Goal: Information Seeking & Learning: Check status

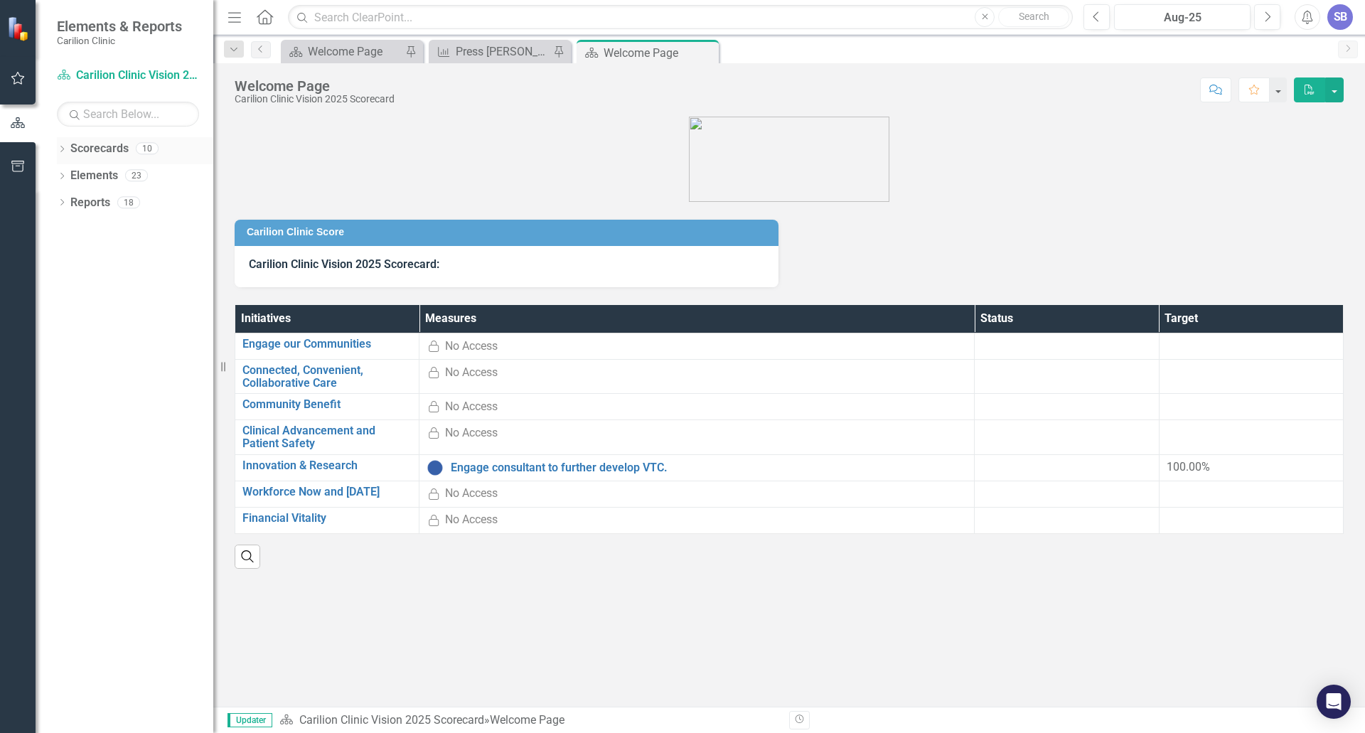
click at [60, 149] on icon "Dropdown" at bounding box center [62, 150] width 10 height 8
click at [53, 171] on icon "Dropdown" at bounding box center [48, 175] width 11 height 9
click at [53, 245] on icon "Dropdown" at bounding box center [48, 241] width 11 height 9
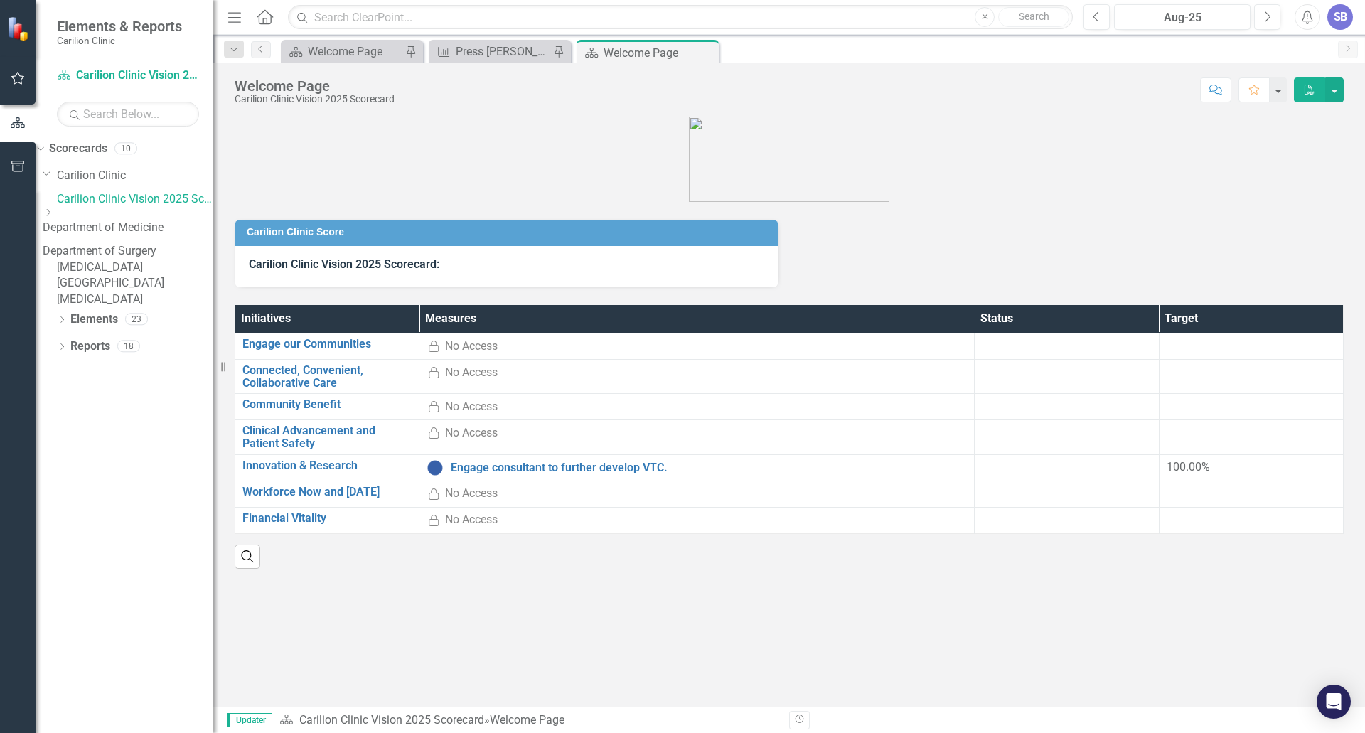
click at [121, 164] on icon "Dropdown" at bounding box center [125, 159] width 9 height 11
click at [53, 245] on icon "Dropdown" at bounding box center [48, 241] width 11 height 9
drag, startPoint x: 130, startPoint y: 338, endPoint x: 219, endPoint y: 342, distance: 89.0
click at [130, 308] on link "[MEDICAL_DATA]" at bounding box center [135, 299] width 156 height 16
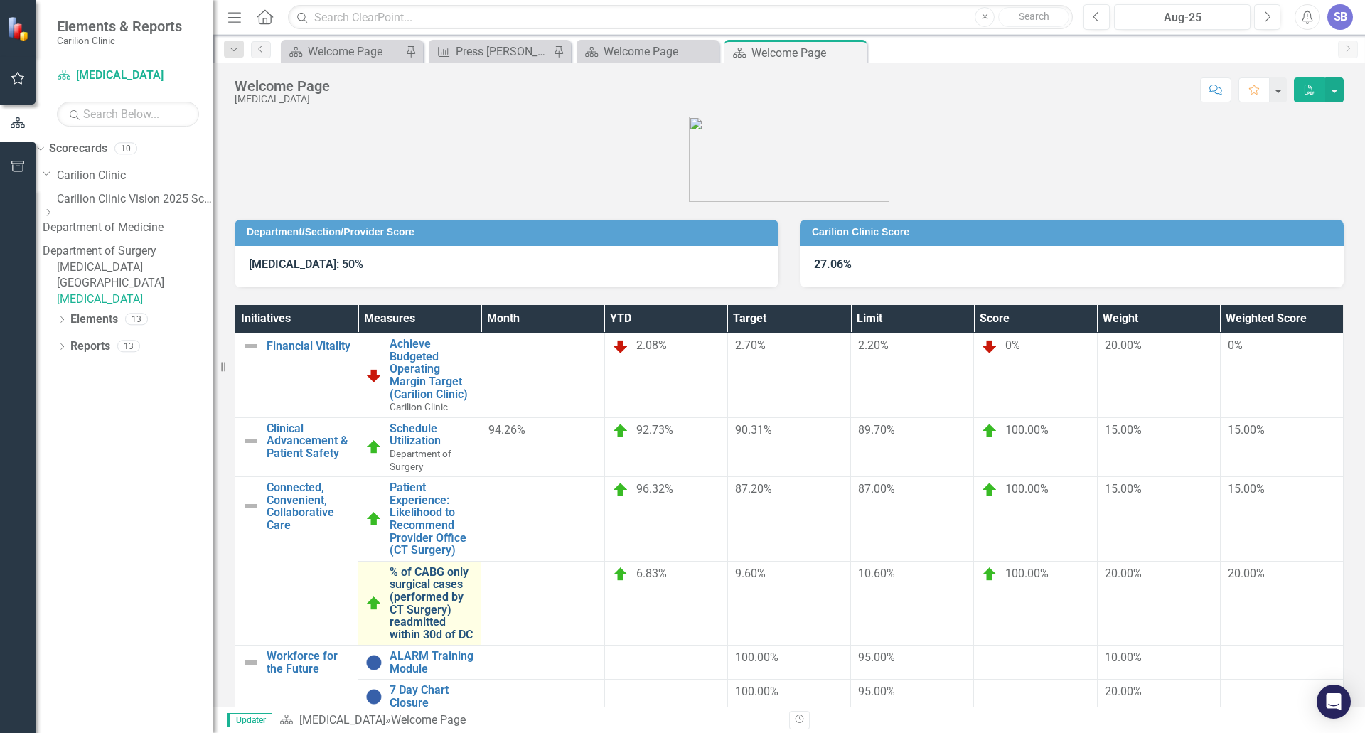
click at [474, 566] on link "% of CABG only surgical cases (performed by CT Surgery) readmitted within 30d o…" at bounding box center [432, 603] width 84 height 75
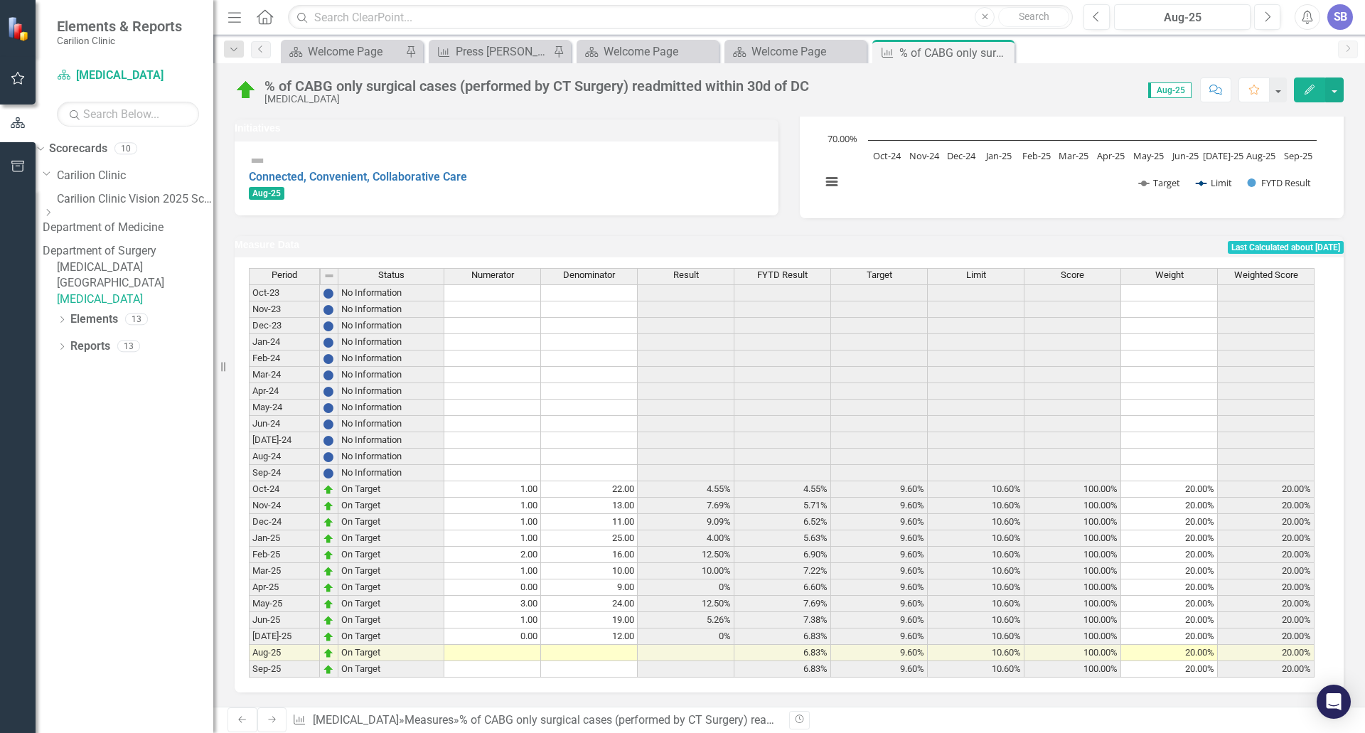
scroll to position [260, 0]
click at [1103, 14] on button "Previous" at bounding box center [1097, 17] width 26 height 26
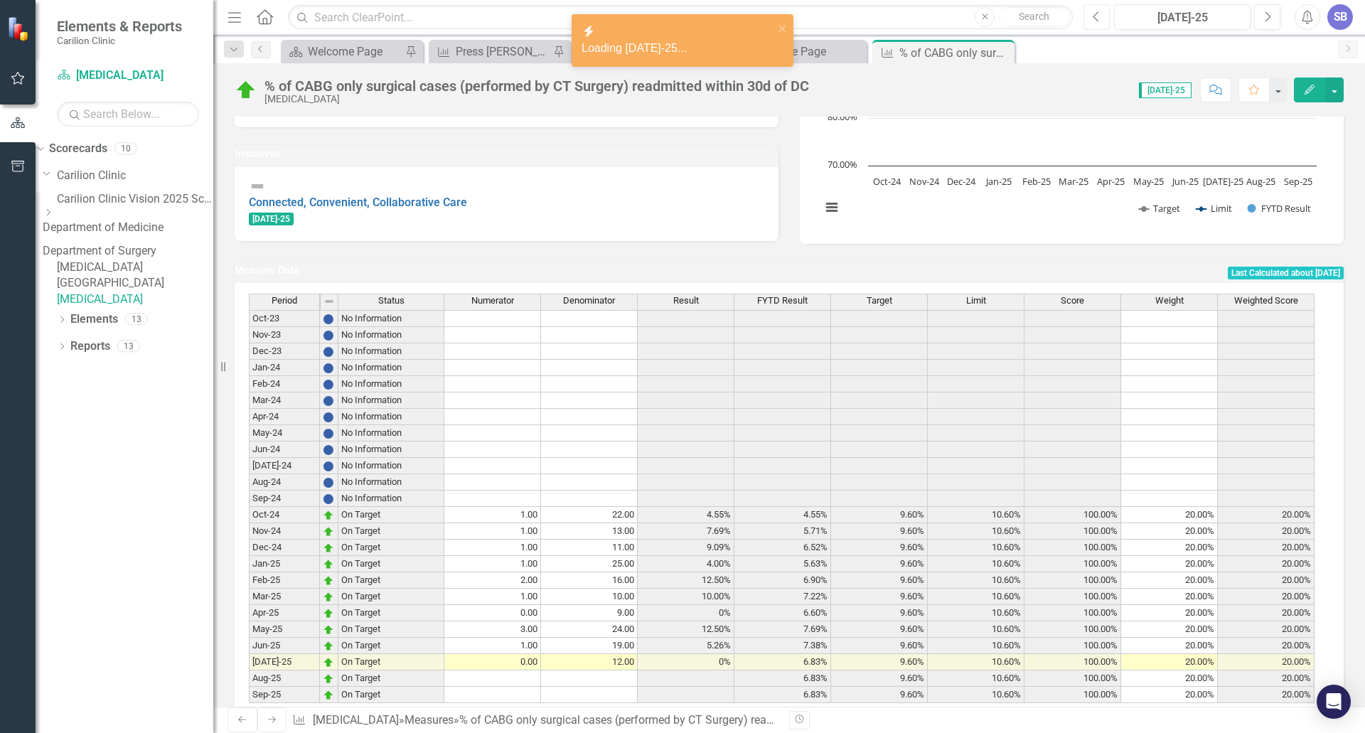
scroll to position [260, 0]
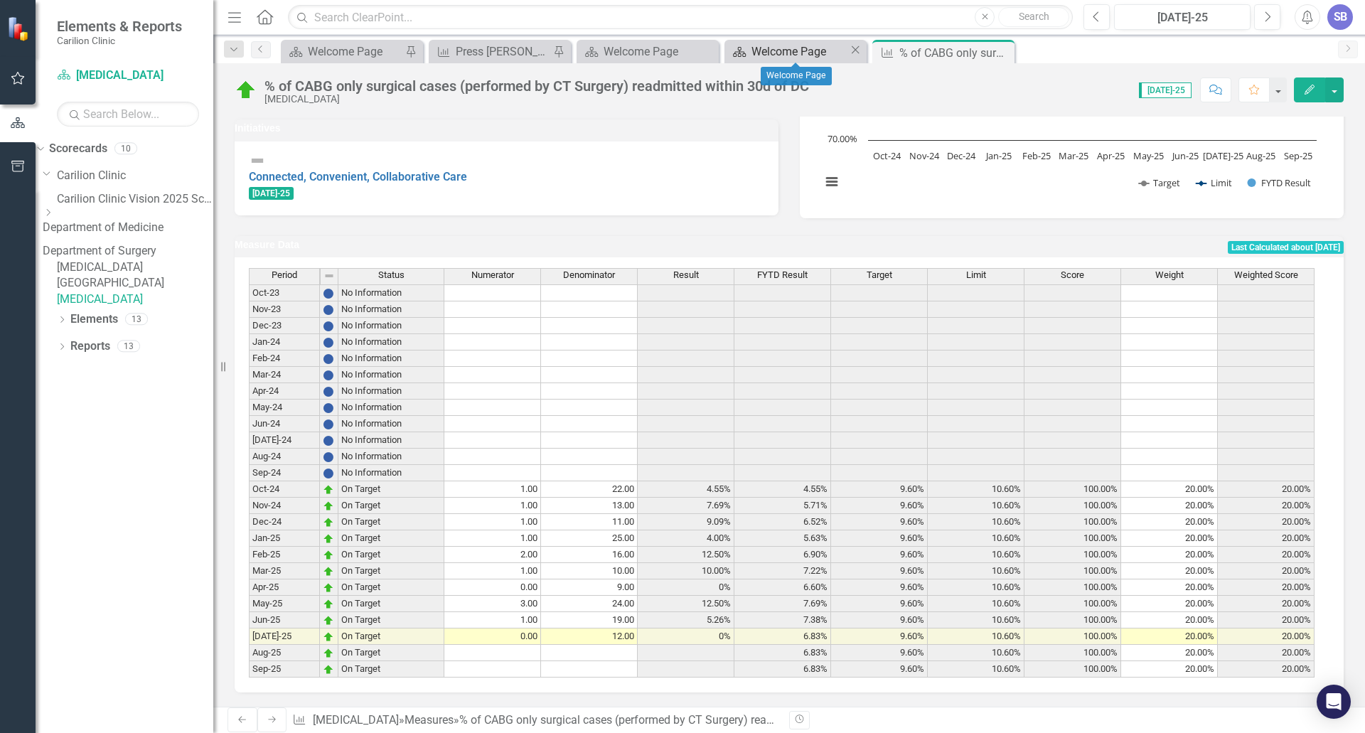
click at [751, 53] on div "Welcome Page" at bounding box center [799, 52] width 97 height 18
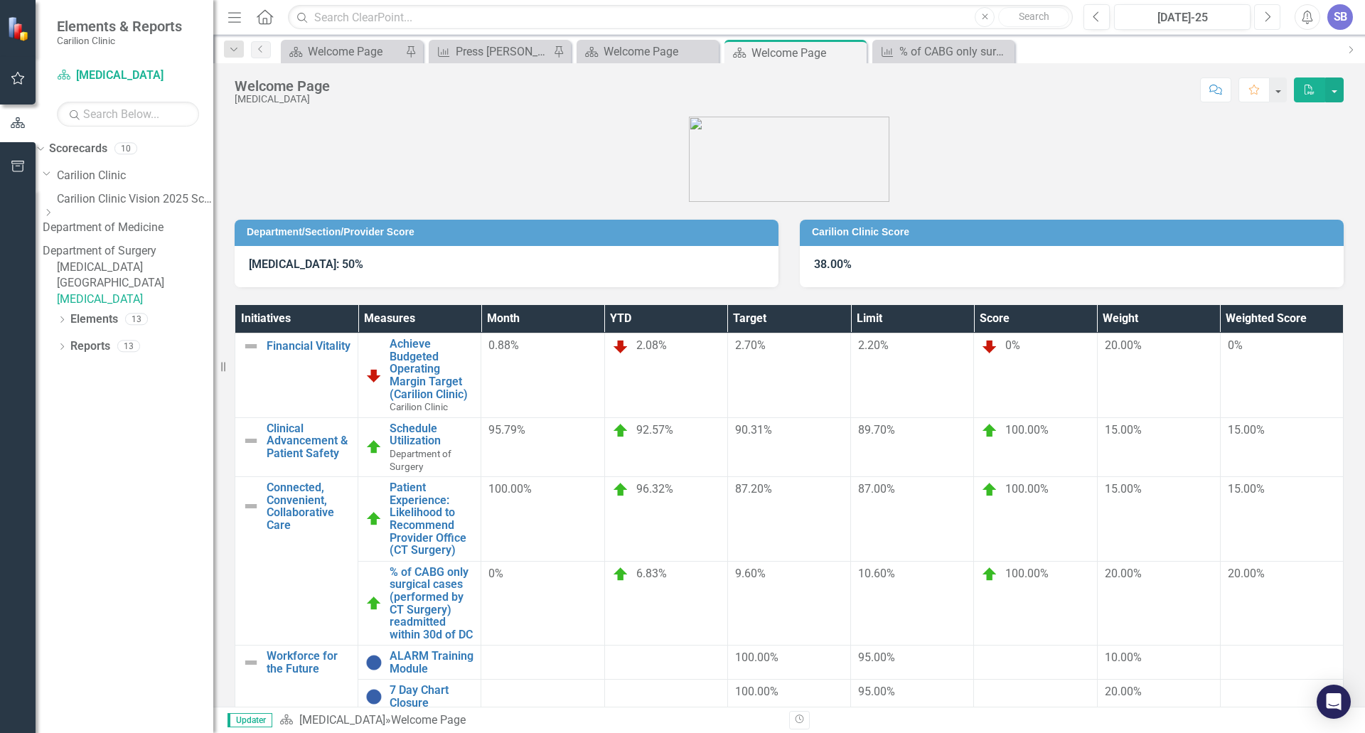
click at [1266, 19] on icon "Next" at bounding box center [1267, 17] width 8 height 13
click at [1263, 16] on button "Next" at bounding box center [1267, 17] width 26 height 26
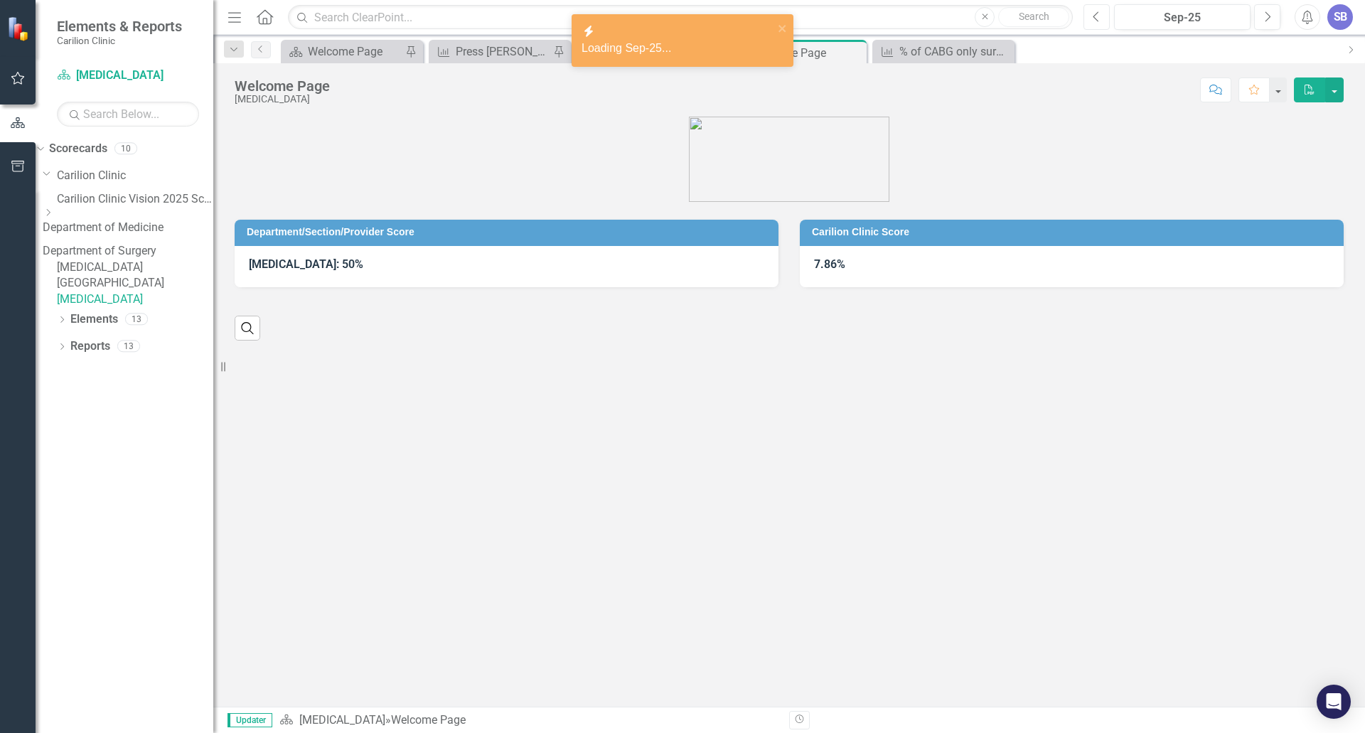
click at [1101, 21] on button "Previous" at bounding box center [1097, 17] width 26 height 26
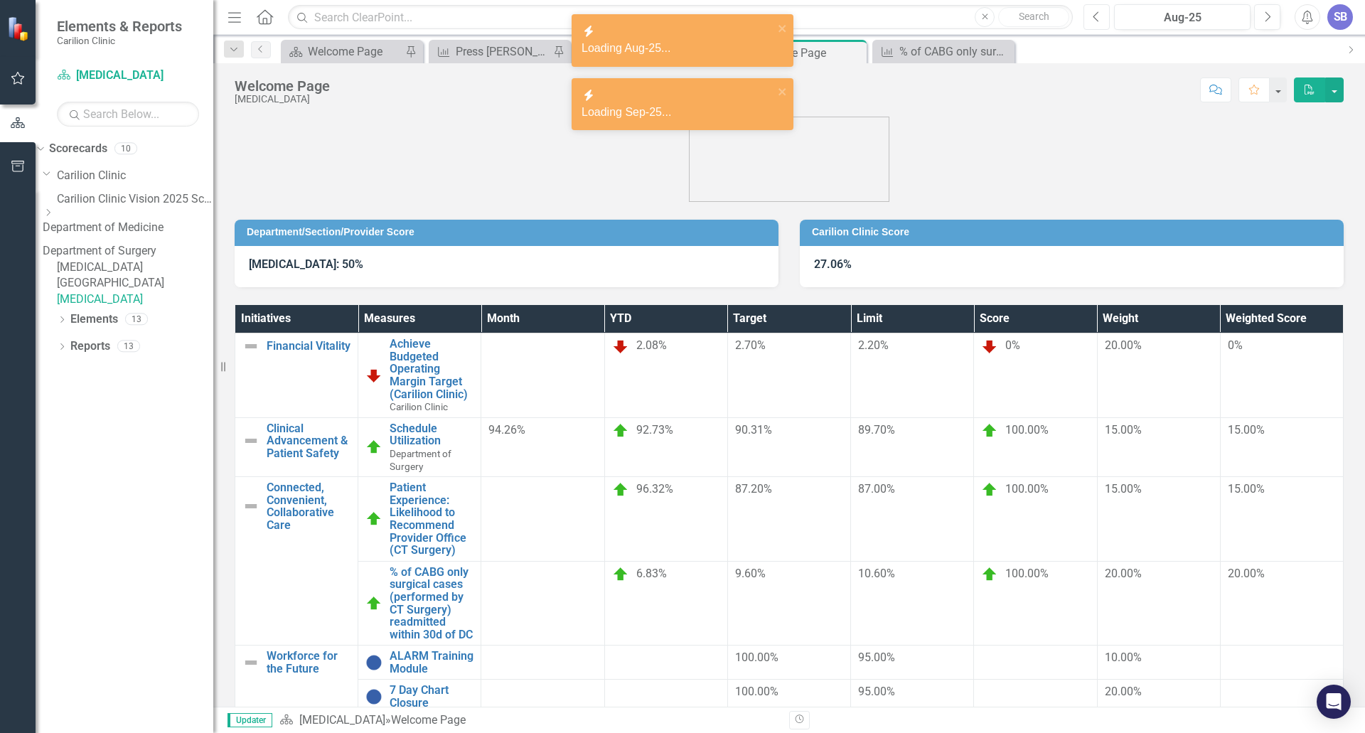
click at [1101, 21] on icon "Previous" at bounding box center [1097, 17] width 8 height 13
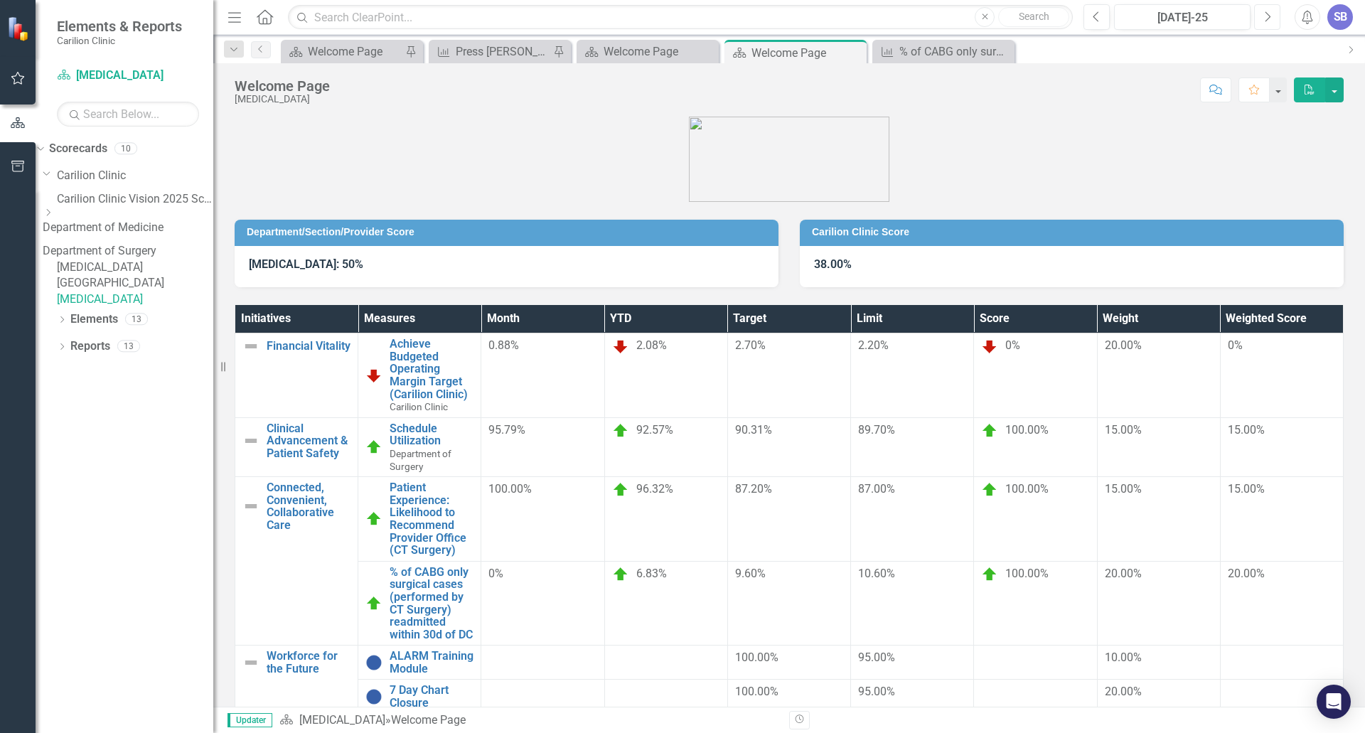
click at [1266, 17] on icon "Next" at bounding box center [1267, 17] width 8 height 13
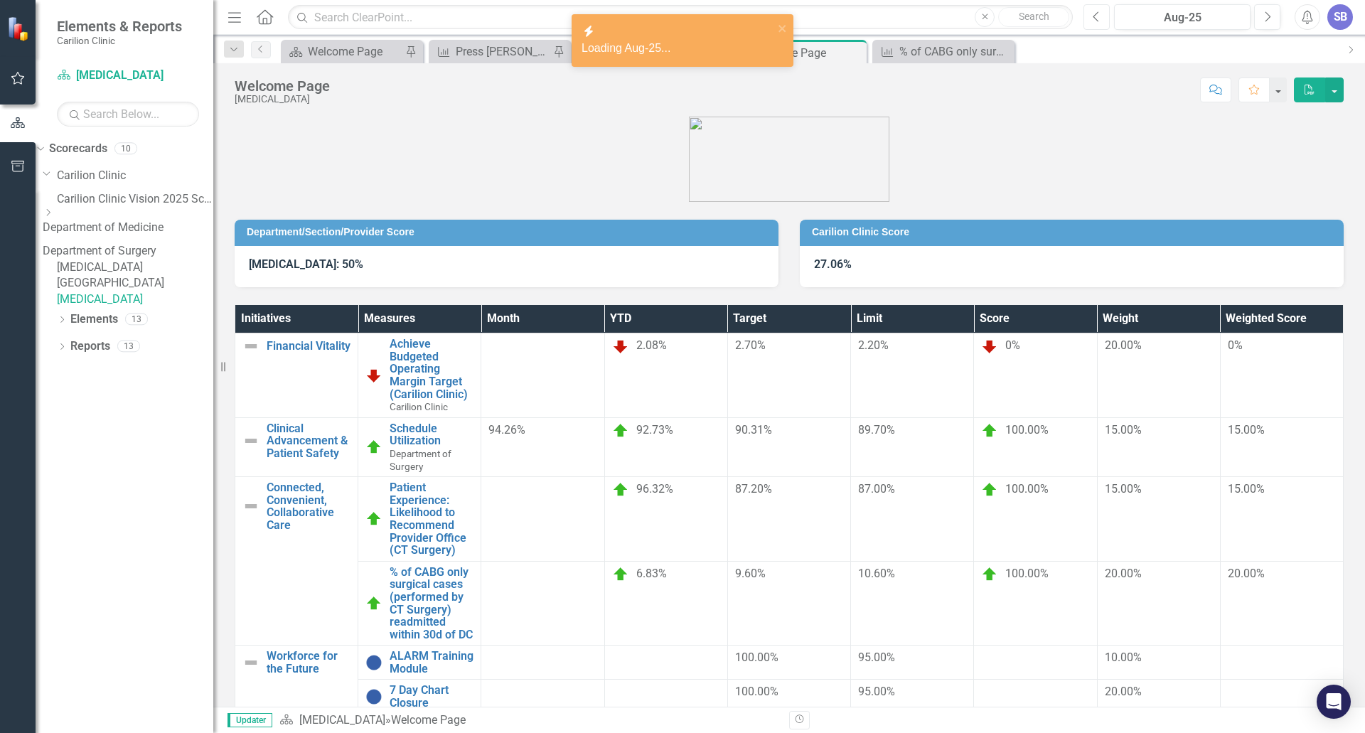
click at [1091, 18] on button "Previous" at bounding box center [1097, 17] width 26 height 26
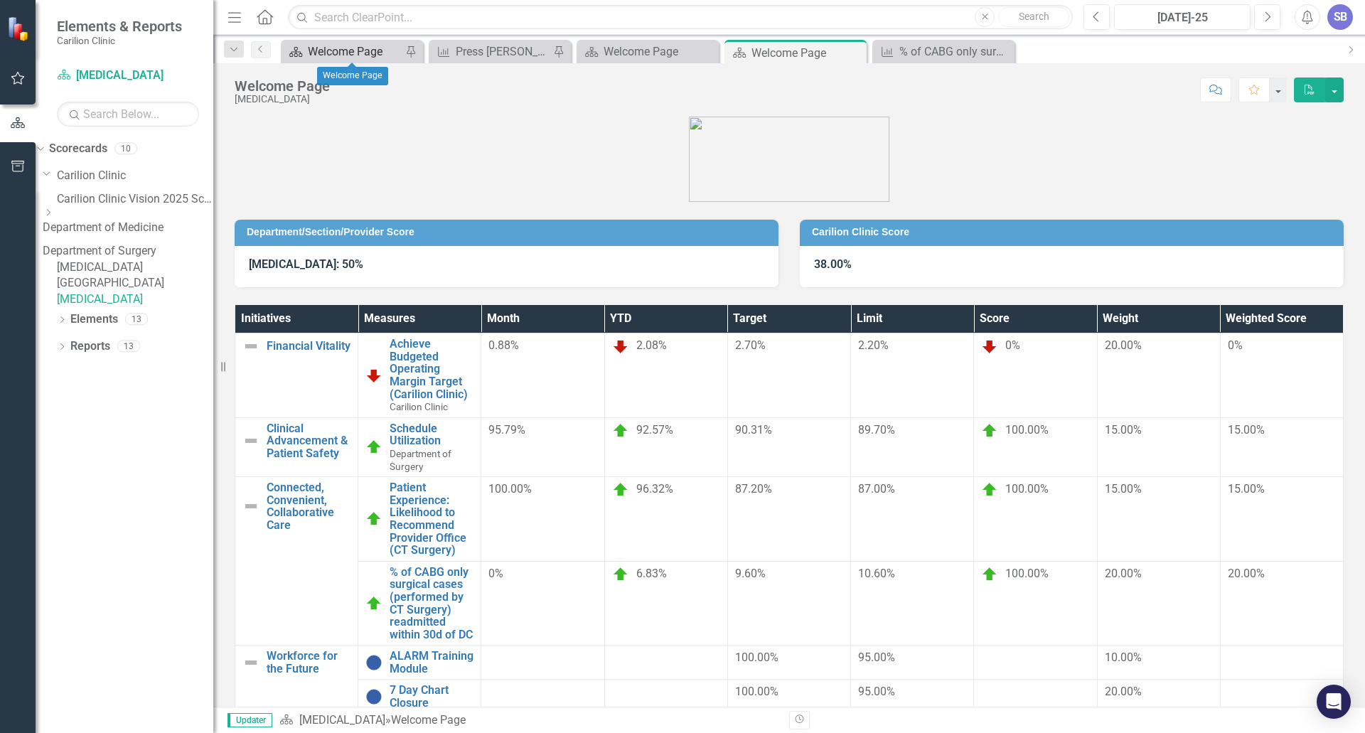
click at [326, 53] on div "Welcome Page" at bounding box center [355, 52] width 94 height 18
